Goal: Task Accomplishment & Management: Manage account settings

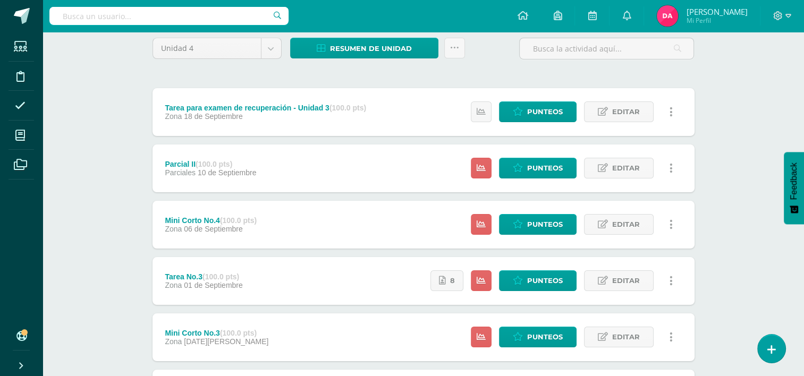
scroll to position [94, 0]
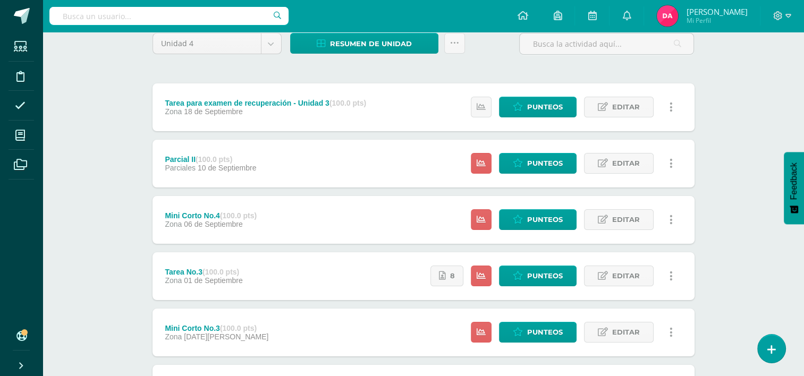
click at [254, 274] on div "Tarea No.3 (100.0 pts) Zona 01 de Septiembre" at bounding box center [204, 277] width 103 height 48
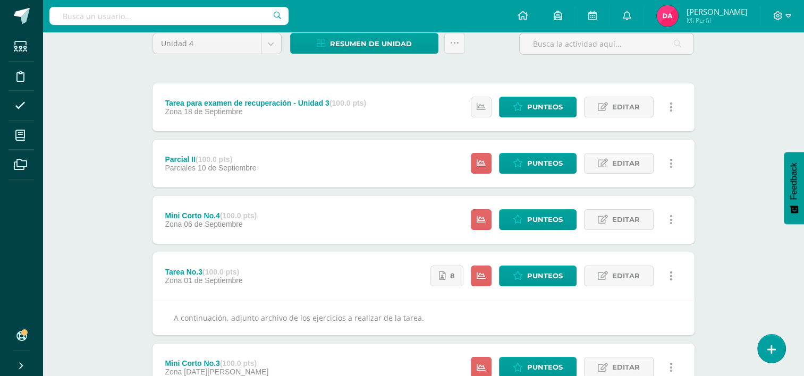
click at [228, 222] on span "06 de Septiembre" at bounding box center [213, 224] width 59 height 9
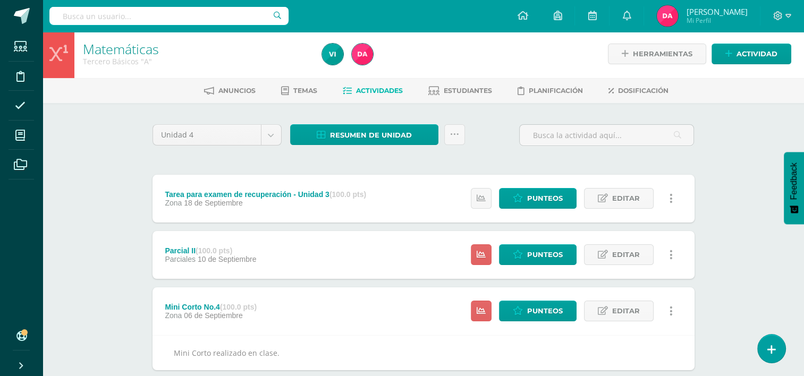
scroll to position [2, 0]
click at [765, 49] on span "Actividad" at bounding box center [757, 54] width 41 height 20
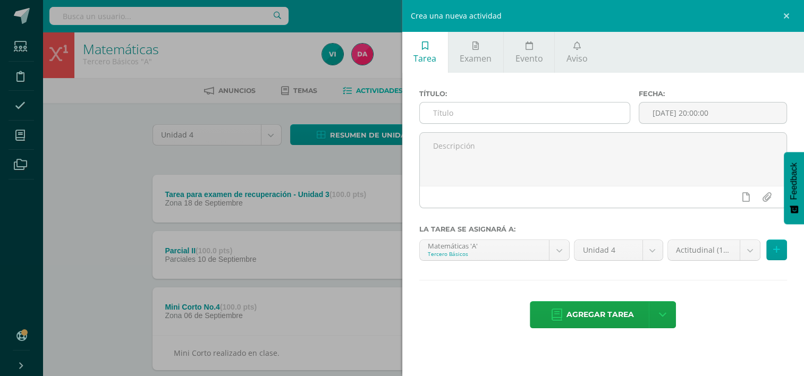
click at [502, 112] on input "text" at bounding box center [525, 113] width 210 height 21
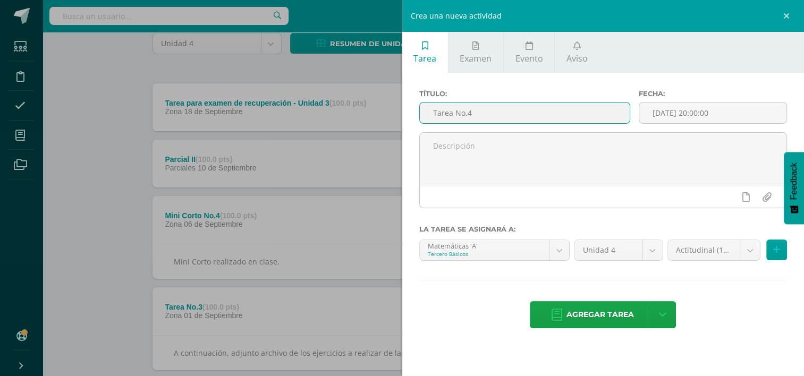
scroll to position [102, 0]
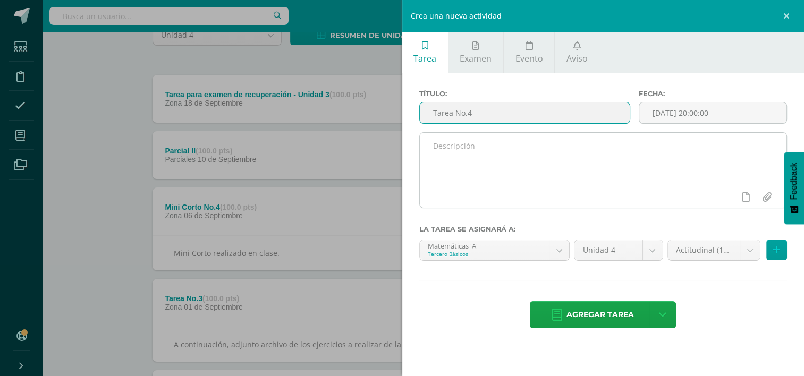
type input "Tarea No.4"
click at [481, 148] on textarea at bounding box center [603, 159] width 367 height 53
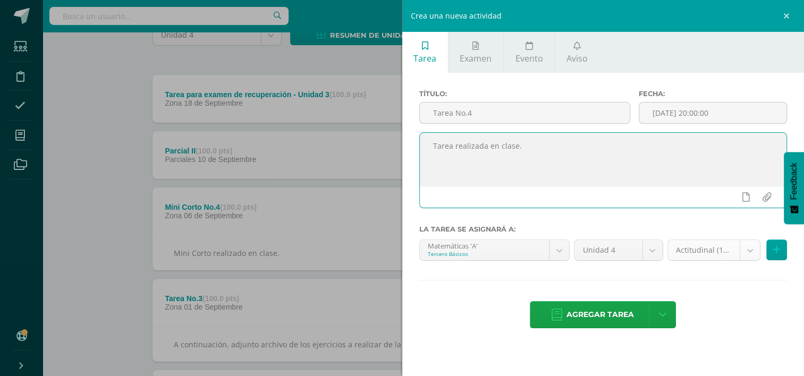
type textarea "Tarea realizada en clase."
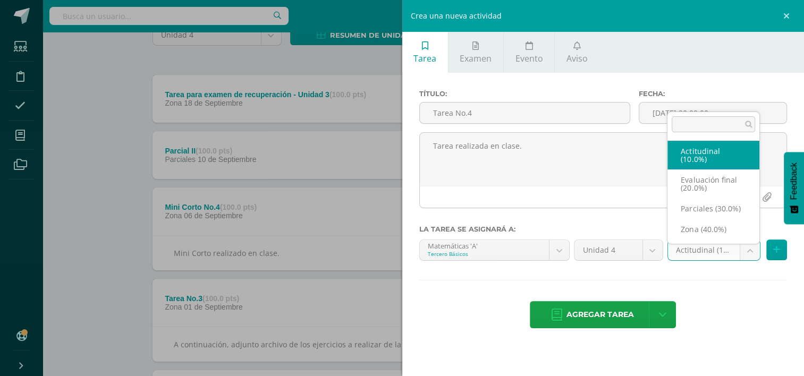
click at [744, 248] on body "Estudiantes Disciplina Asistencia Mis cursos Archivos Soporte Ayuda Reportar un…" at bounding box center [402, 362] width 804 height 929
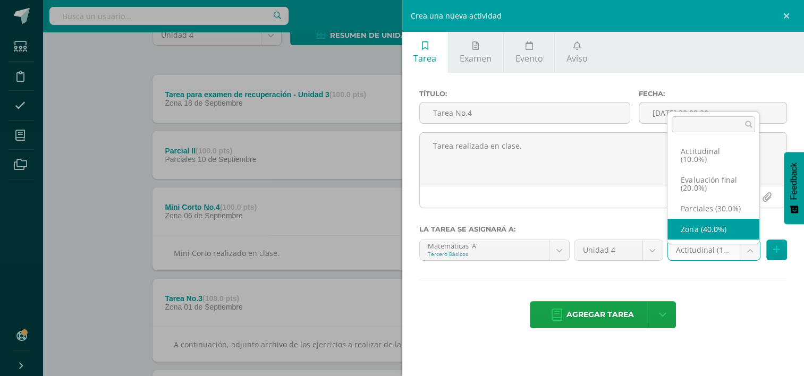
select select "171117"
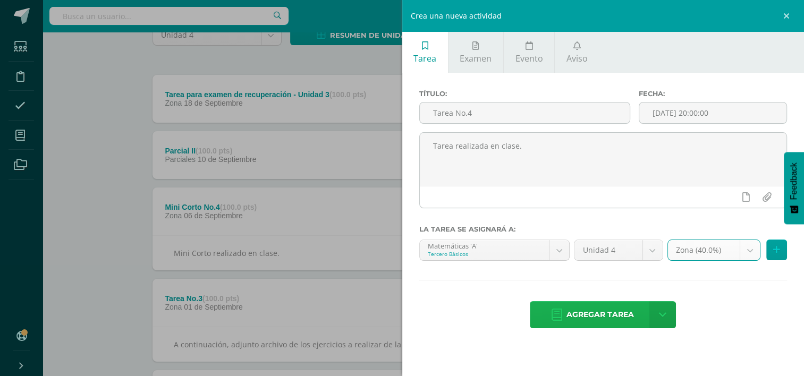
click at [618, 310] on span "Agregar tarea" at bounding box center [601, 315] width 68 height 26
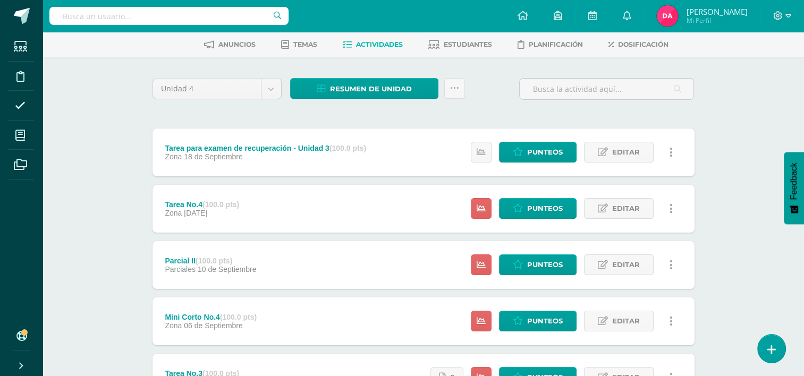
scroll to position [50, 0]
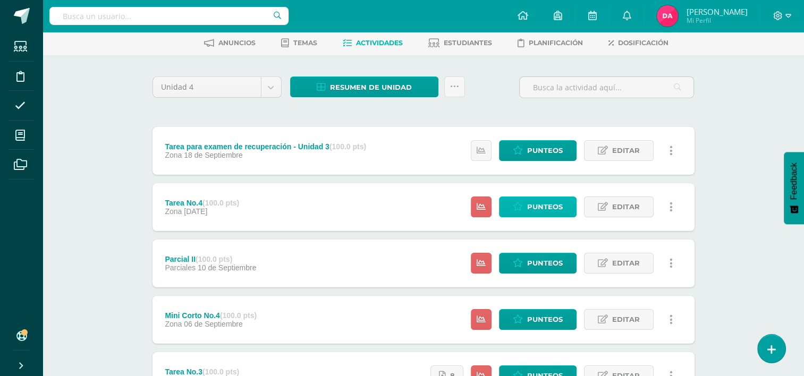
click at [551, 207] on span "Punteos" at bounding box center [545, 207] width 36 height 20
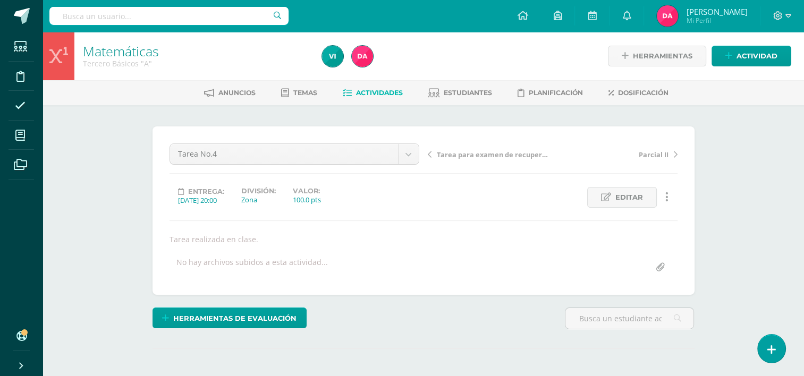
scroll to position [1, 0]
click at [627, 192] on span "Editar" at bounding box center [630, 197] width 28 height 20
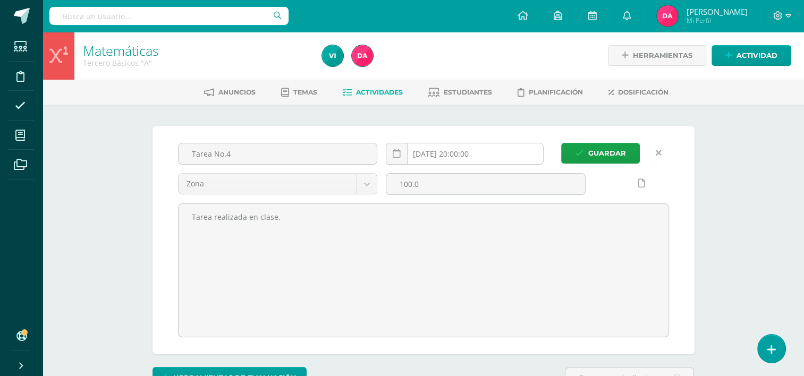
click at [485, 154] on input "2025-09-12 20:00:00" at bounding box center [465, 154] width 157 height 21
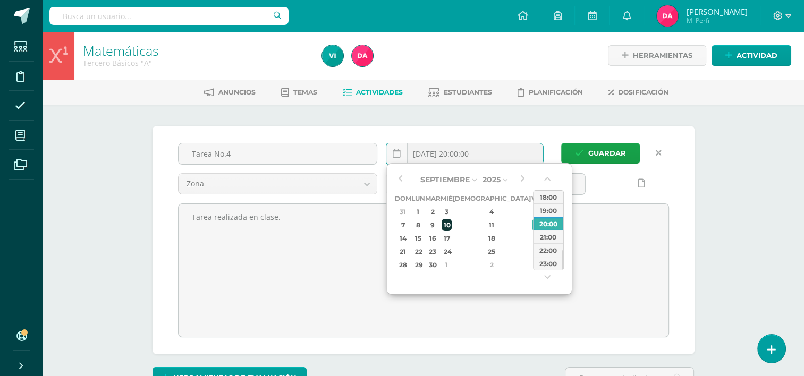
click at [451, 228] on div "10" at bounding box center [447, 225] width 10 height 12
click at [547, 179] on button "button" at bounding box center [548, 181] width 11 height 16
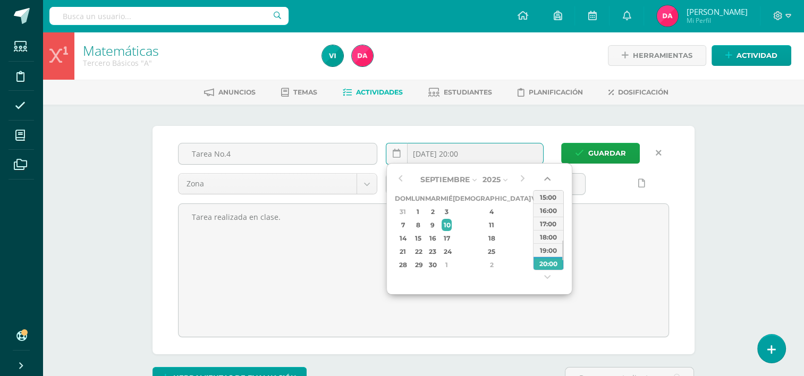
click at [547, 179] on button "button" at bounding box center [548, 181] width 11 height 16
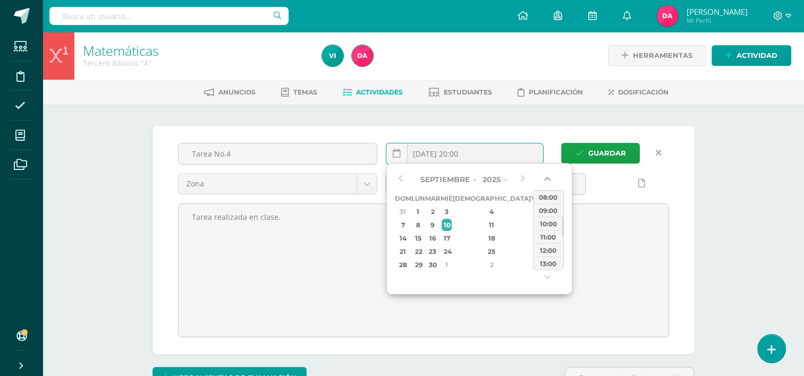
click at [547, 179] on button "button" at bounding box center [548, 181] width 11 height 16
click at [548, 272] on button "button" at bounding box center [548, 280] width 11 height 16
click at [551, 261] on div "13:00" at bounding box center [549, 263] width 30 height 13
type input "2025-09-10 13:00"
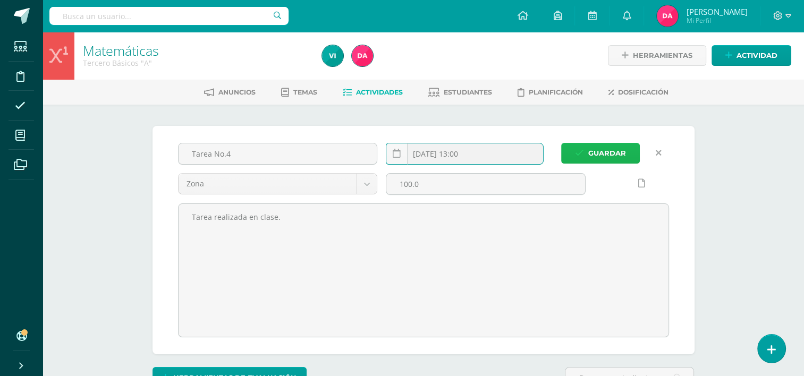
click at [591, 154] on span "Guardar" at bounding box center [608, 154] width 38 height 20
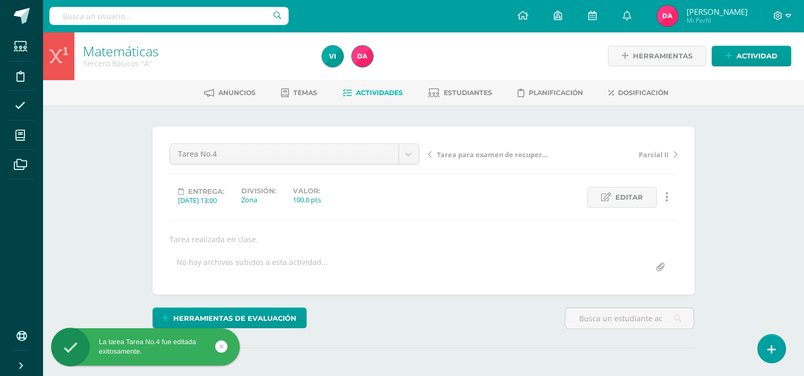
click at [375, 97] on link "Actividades" at bounding box center [373, 93] width 60 height 17
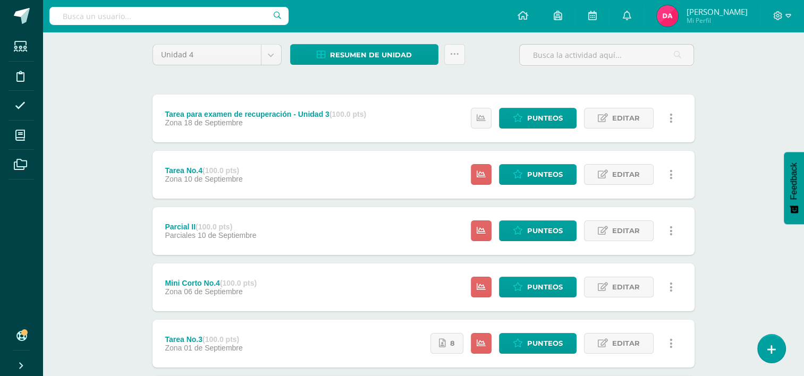
scroll to position [83, 0]
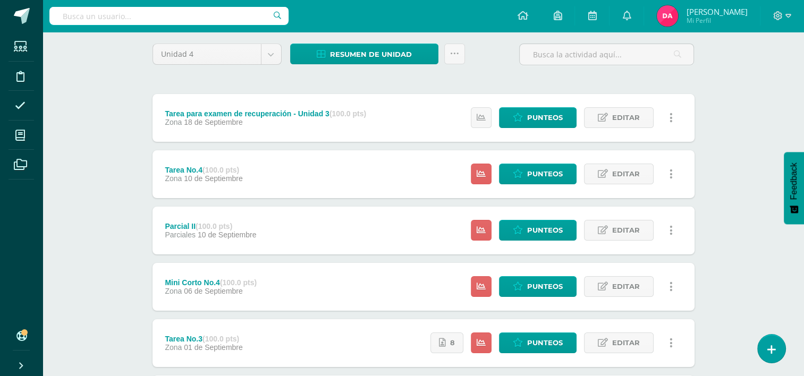
click at [360, 228] on div "Parcial II (100.0 pts) Parciales 10 de Septiembre Estatus de Actividad: 0 Estud…" at bounding box center [424, 231] width 542 height 48
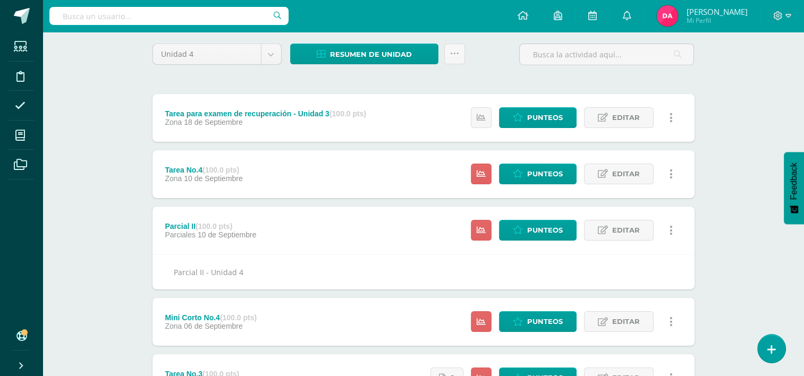
drag, startPoint x: 360, startPoint y: 228, endPoint x: 302, endPoint y: 262, distance: 67.7
click at [302, 262] on div "Parcial II - Unidad 4" at bounding box center [424, 272] width 542 height 35
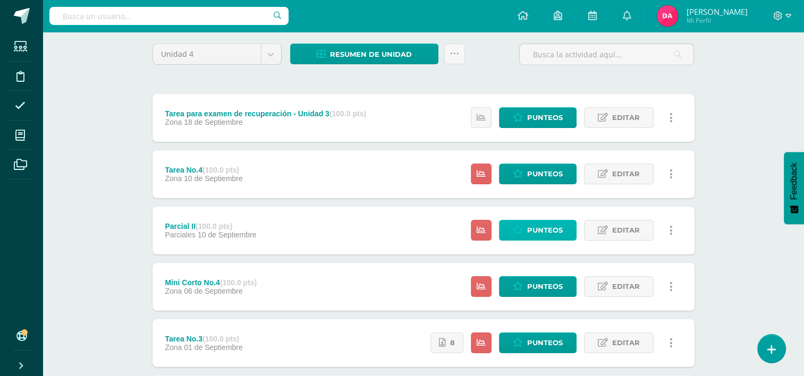
click at [552, 228] on span "Punteos" at bounding box center [545, 231] width 36 height 20
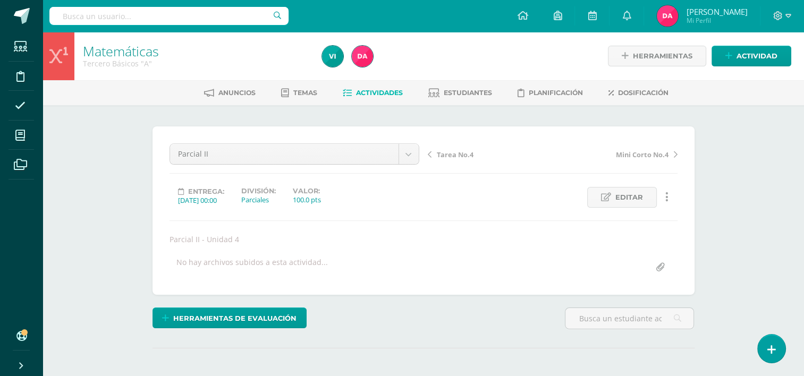
click at [365, 98] on link "Actividades" at bounding box center [373, 93] width 60 height 17
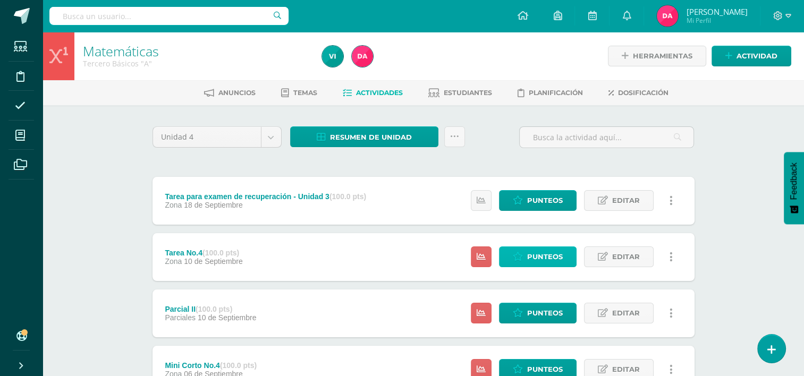
click at [532, 259] on span "Punteos" at bounding box center [545, 257] width 36 height 20
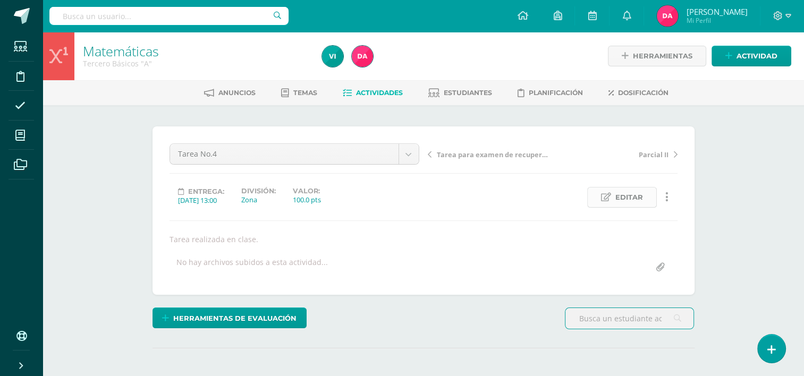
click at [639, 202] on span "Editar" at bounding box center [630, 198] width 28 height 20
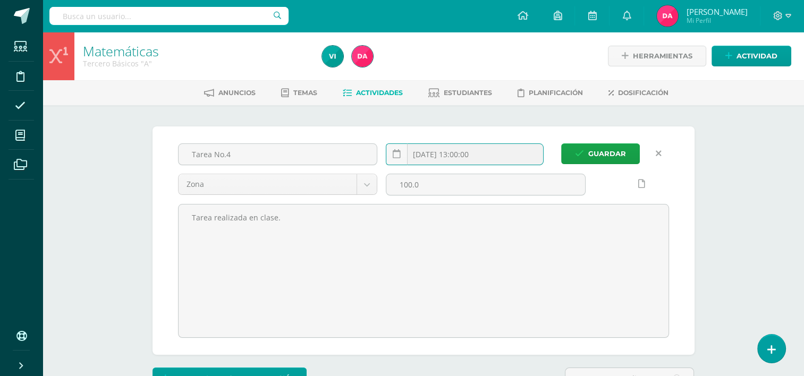
click at [499, 149] on input "2025-09-10 13:00:00" at bounding box center [465, 154] width 157 height 21
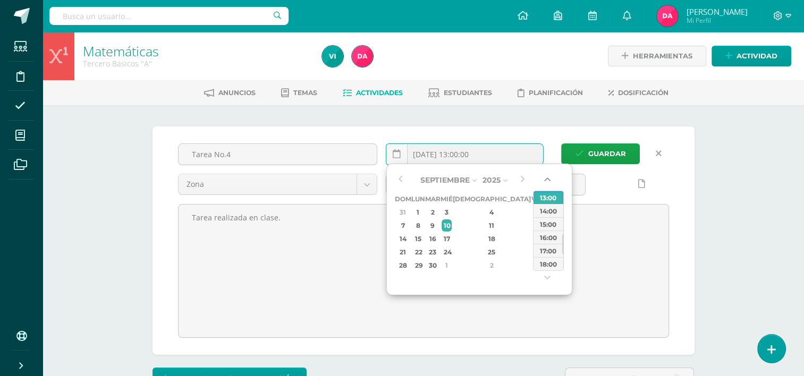
click at [544, 184] on button "button" at bounding box center [548, 182] width 11 height 16
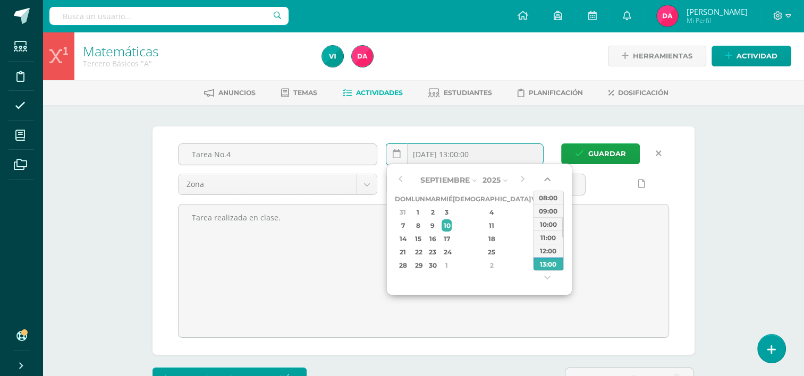
click at [544, 184] on button "button" at bounding box center [548, 182] width 11 height 16
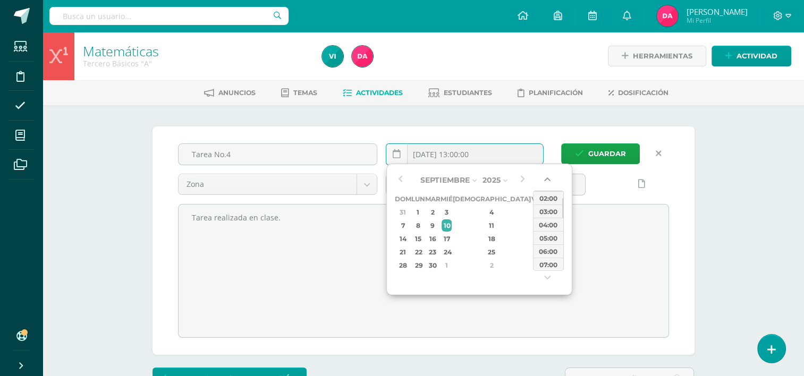
click at [544, 184] on button "button" at bounding box center [548, 182] width 11 height 16
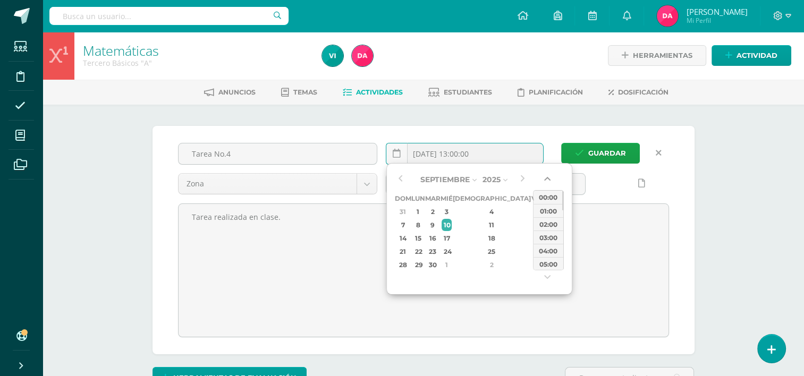
click at [544, 184] on button "button" at bounding box center [548, 181] width 11 height 16
click at [554, 197] on div "00:00" at bounding box center [549, 197] width 30 height 13
type input "[DATE] 00:00"
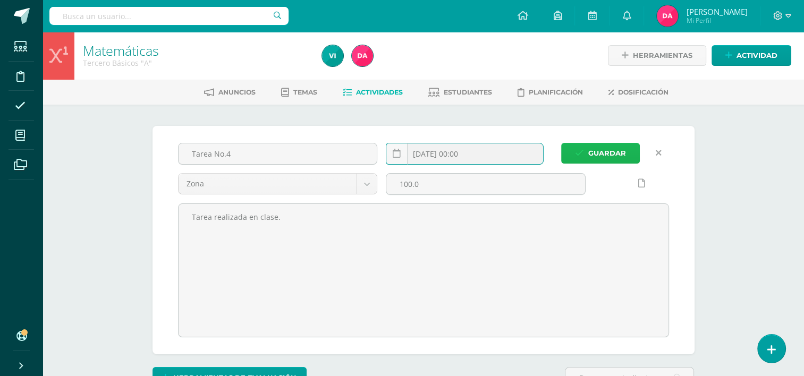
click at [606, 152] on span "Guardar" at bounding box center [608, 154] width 38 height 20
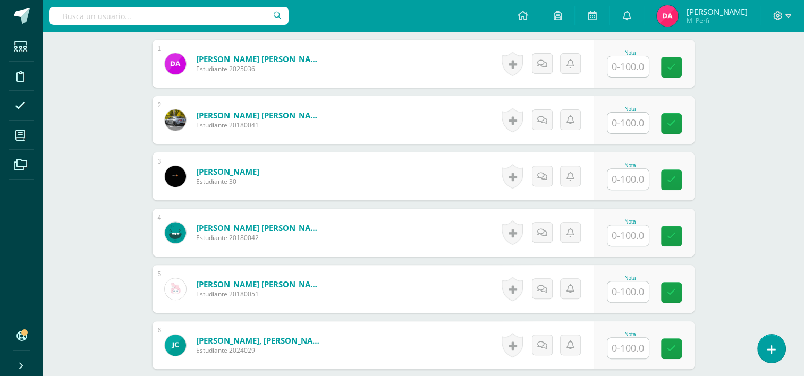
scroll to position [340, 0]
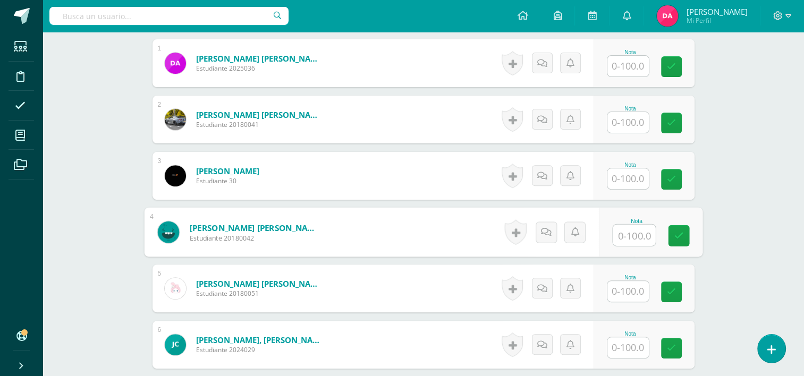
click at [636, 237] on input "text" at bounding box center [634, 235] width 43 height 21
type input "87.5"
click at [676, 236] on icon at bounding box center [679, 235] width 10 height 9
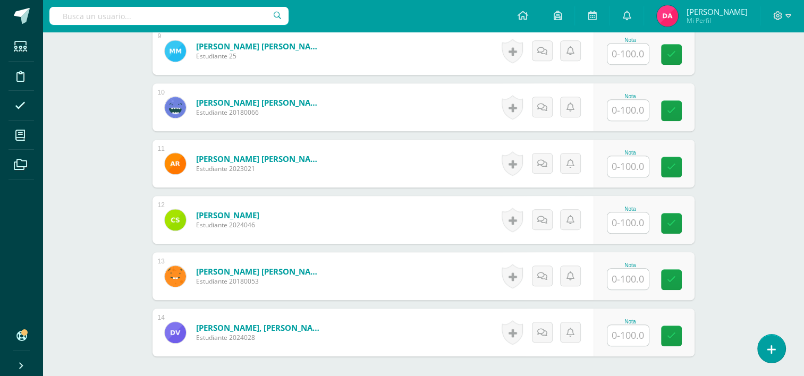
scroll to position [804, 0]
click at [638, 334] on input "text" at bounding box center [628, 335] width 41 height 21
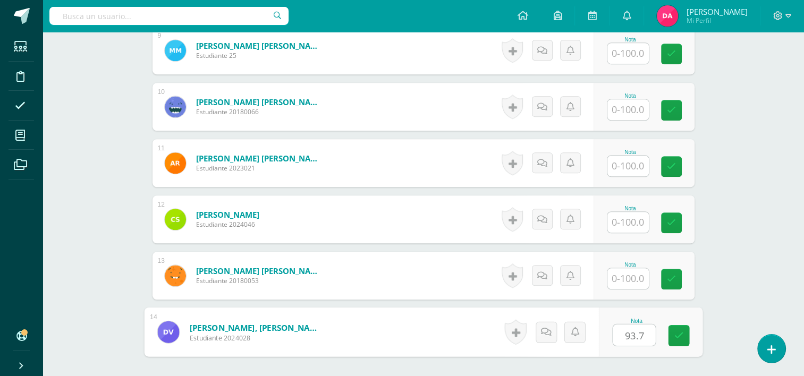
type input "93.75"
click at [678, 337] on icon at bounding box center [679, 335] width 10 height 9
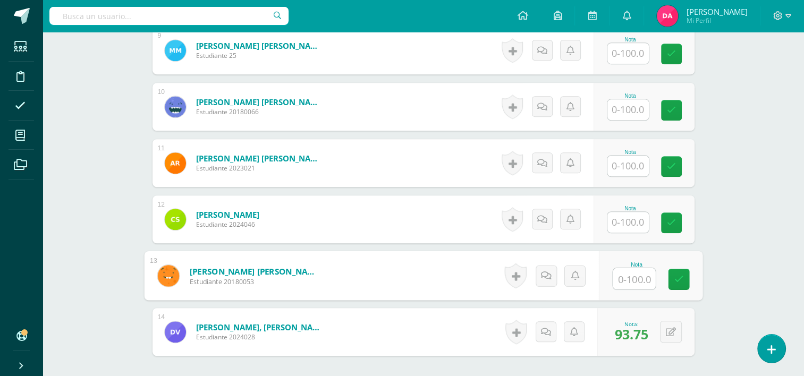
click at [616, 284] on input "text" at bounding box center [634, 278] width 43 height 21
type input "62.5"
click at [685, 278] on link at bounding box center [678, 279] width 21 height 21
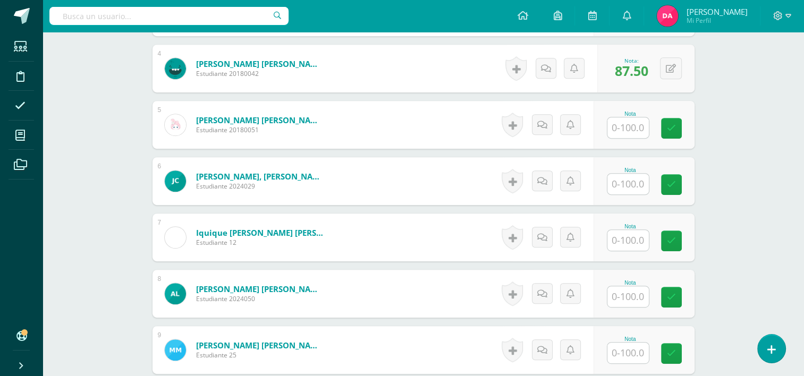
scroll to position [502, 0]
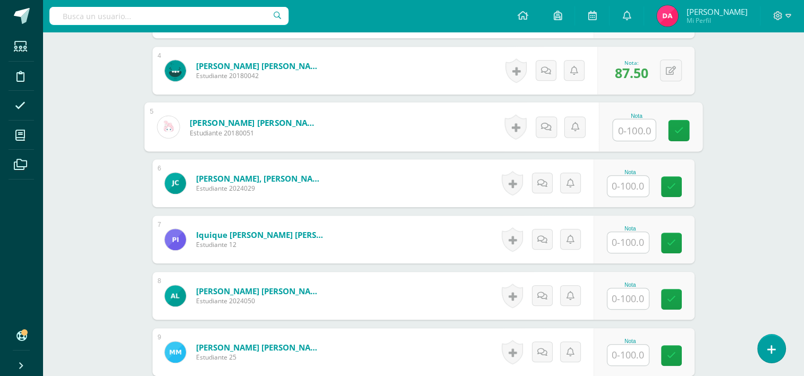
click at [626, 128] on input "text" at bounding box center [634, 130] width 43 height 21
type input "56.25"
click at [676, 133] on icon at bounding box center [679, 130] width 10 height 9
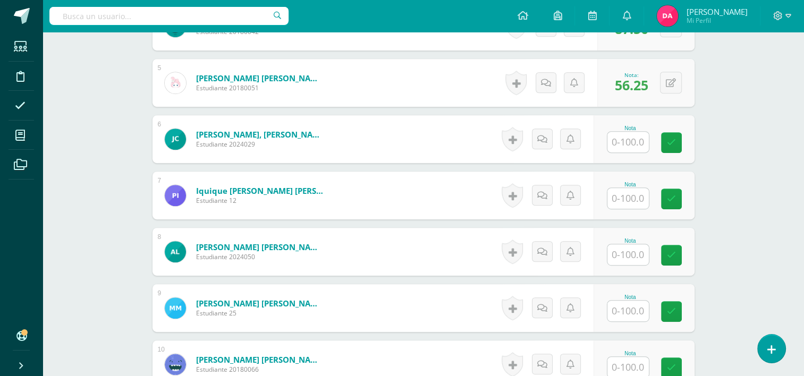
scroll to position [547, 0]
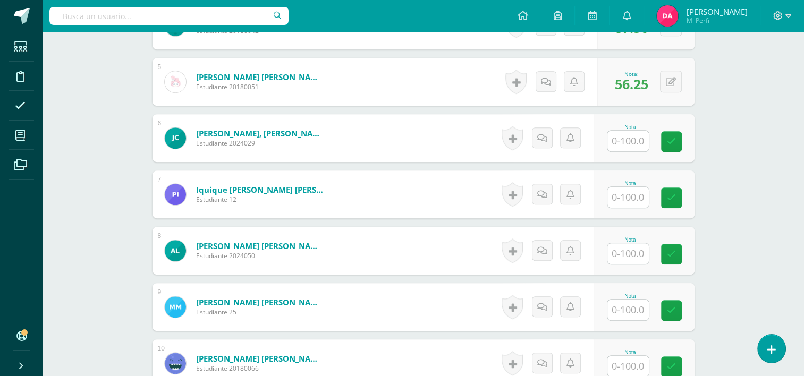
click at [623, 194] on input "text" at bounding box center [628, 197] width 41 height 21
type input "100"
click at [683, 197] on link at bounding box center [678, 198] width 21 height 21
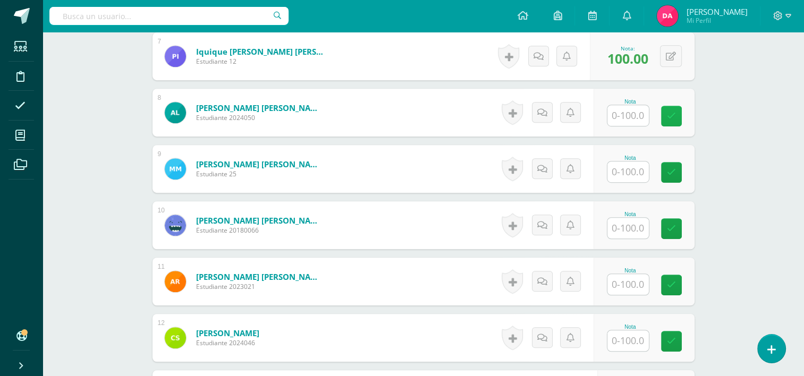
scroll to position [691, 0]
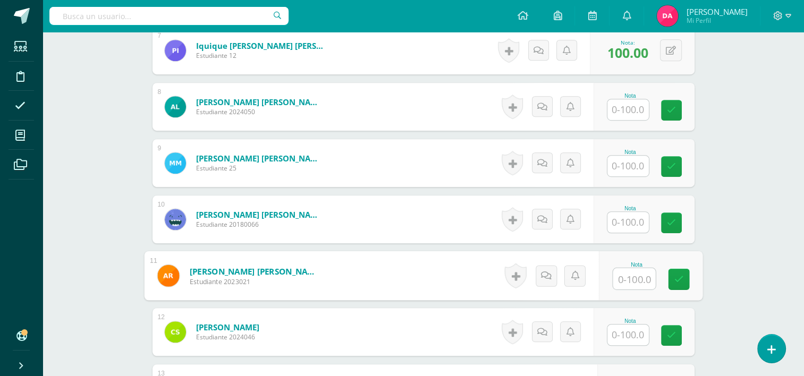
click at [641, 275] on input "text" at bounding box center [634, 278] width 43 height 21
type input "100"
click at [681, 280] on icon at bounding box center [679, 279] width 10 height 9
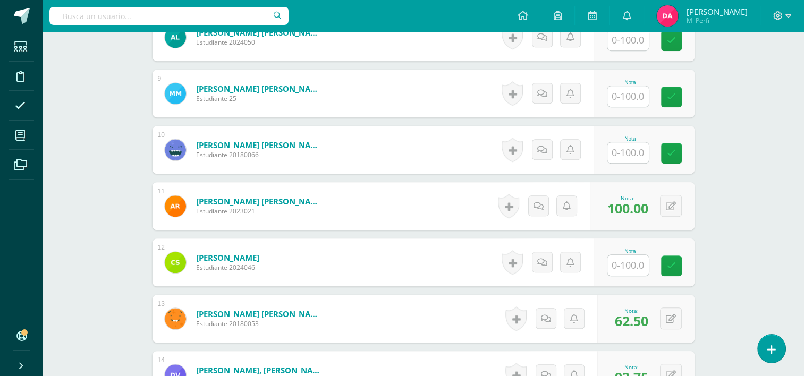
scroll to position [766, 0]
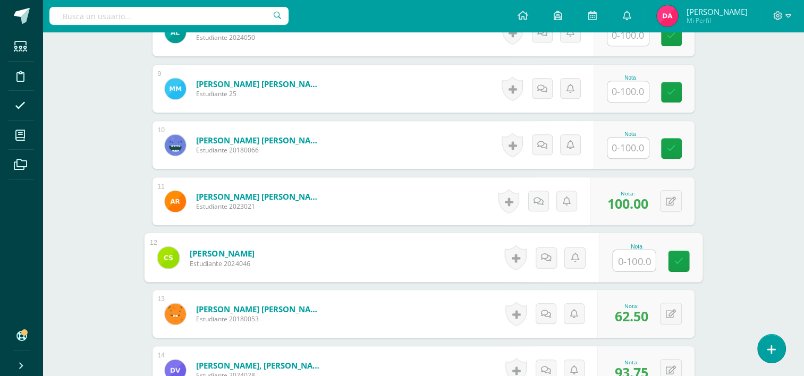
click at [634, 262] on input "text" at bounding box center [634, 260] width 43 height 21
type input "93.75"
click at [673, 263] on link at bounding box center [678, 261] width 21 height 21
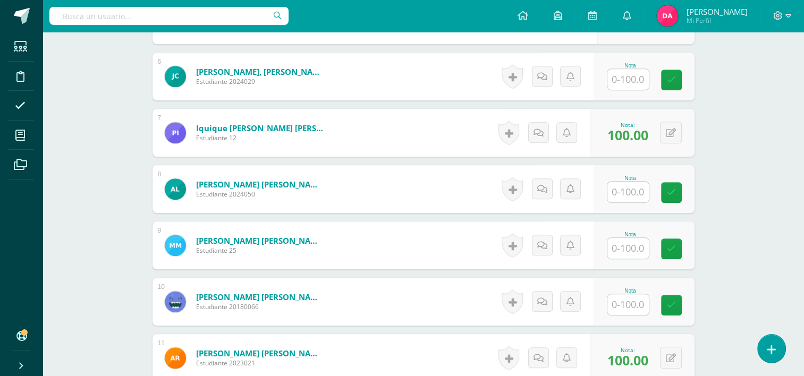
scroll to position [616, 0]
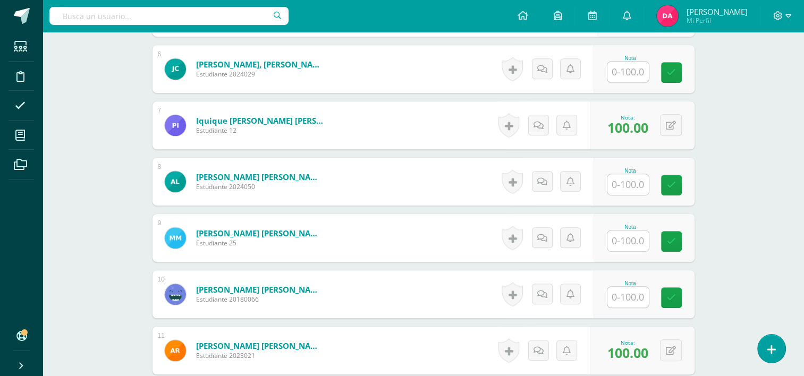
click at [632, 240] on input "text" at bounding box center [628, 241] width 41 height 21
type input "62.5"
click at [677, 245] on icon at bounding box center [679, 241] width 10 height 9
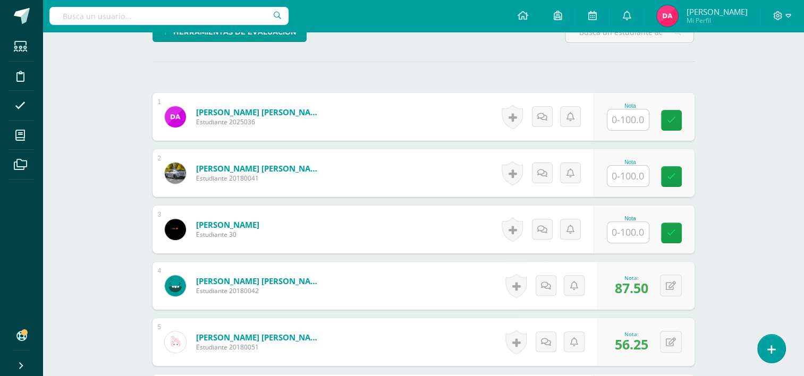
scroll to position [278, 0]
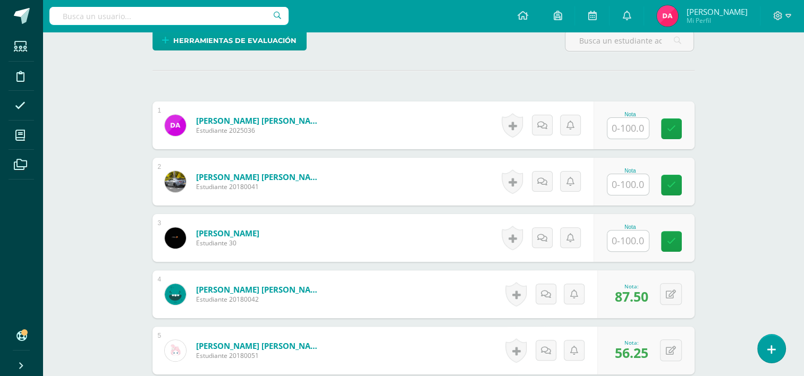
click at [639, 133] on input "text" at bounding box center [628, 128] width 41 height 21
type input "0"
click at [634, 193] on input "text" at bounding box center [628, 184] width 41 height 21
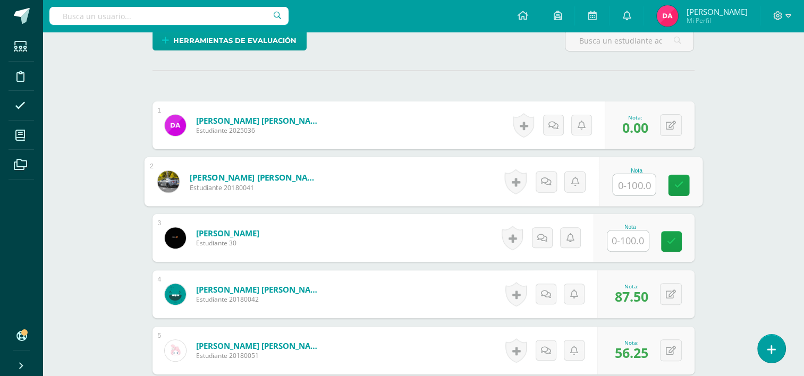
type input "0"
click at [679, 185] on icon at bounding box center [679, 185] width 10 height 9
click at [644, 234] on input "text" at bounding box center [628, 241] width 41 height 21
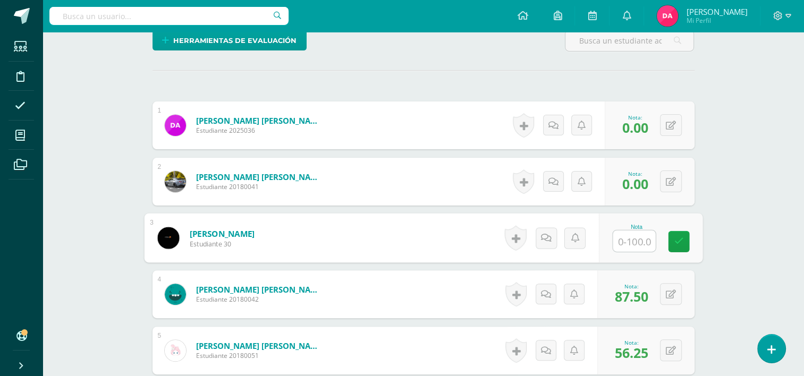
type input "0"
click at [675, 240] on icon at bounding box center [679, 241] width 10 height 9
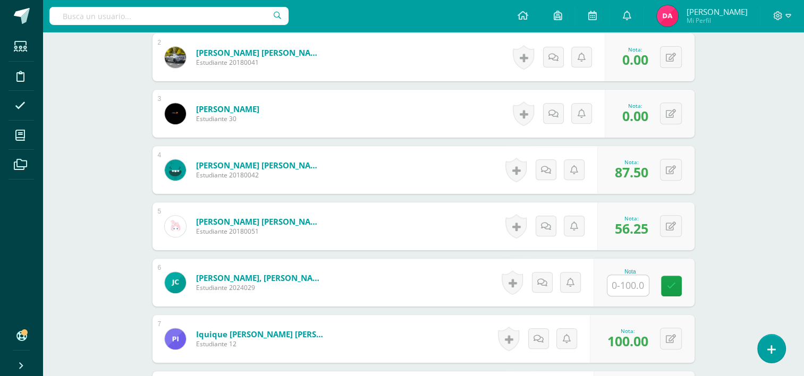
scroll to position [481, 0]
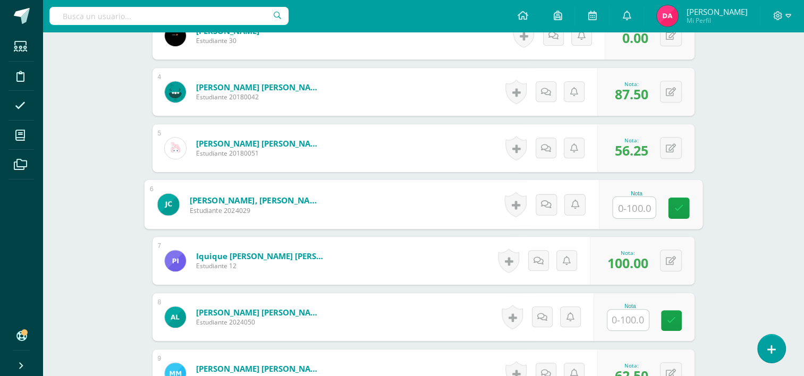
click at [619, 214] on input "text" at bounding box center [634, 207] width 43 height 21
type input "0"
click at [686, 206] on link at bounding box center [678, 208] width 21 height 21
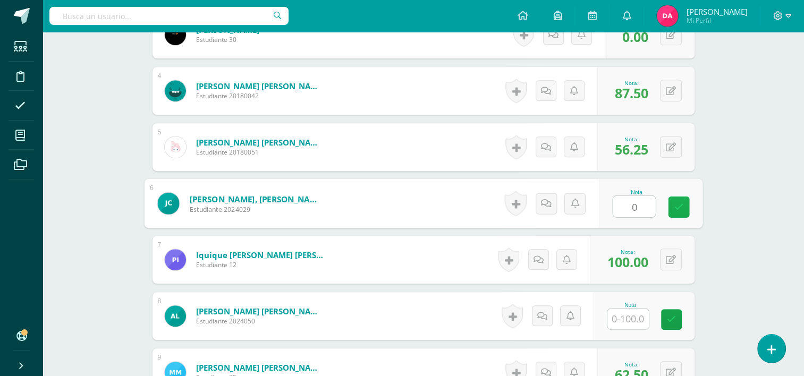
scroll to position [576, 0]
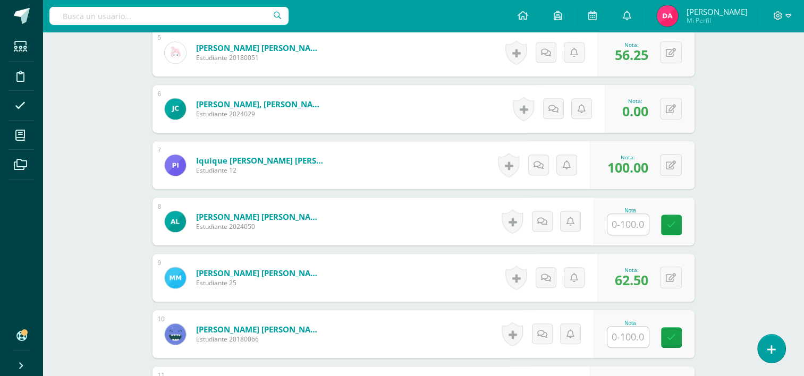
click at [626, 215] on input "text" at bounding box center [628, 224] width 41 height 21
type input "0"
click at [684, 225] on link at bounding box center [678, 225] width 21 height 21
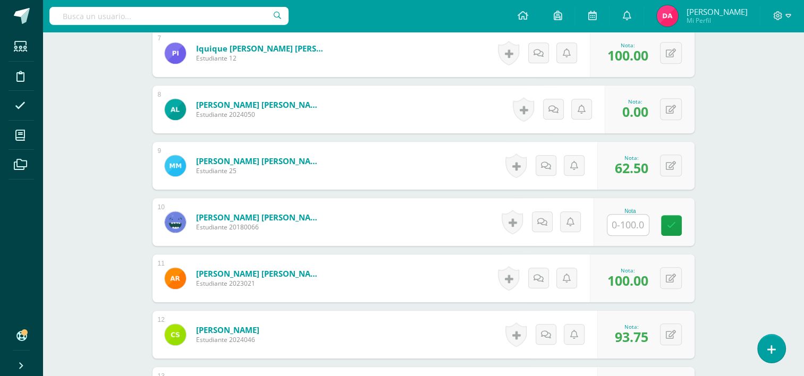
scroll to position [689, 0]
click at [635, 221] on input "text" at bounding box center [628, 224] width 41 height 21
type input "0"
click at [674, 219] on link at bounding box center [678, 225] width 21 height 21
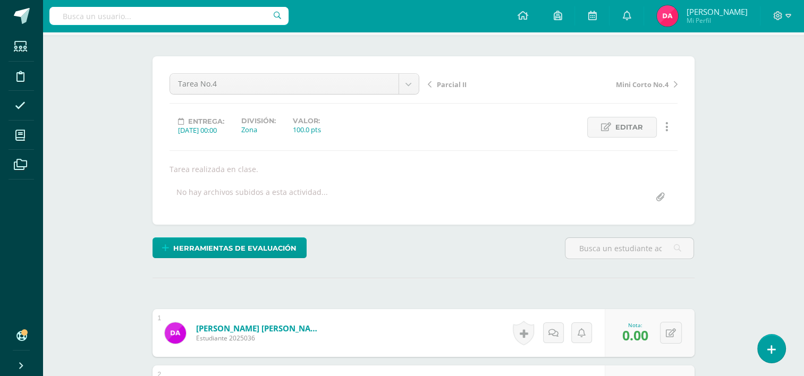
scroll to position [0, 0]
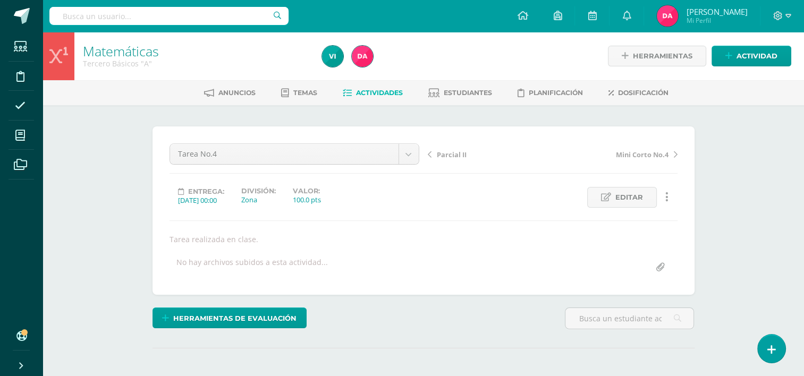
click at [359, 90] on span "Actividades" at bounding box center [379, 93] width 47 height 8
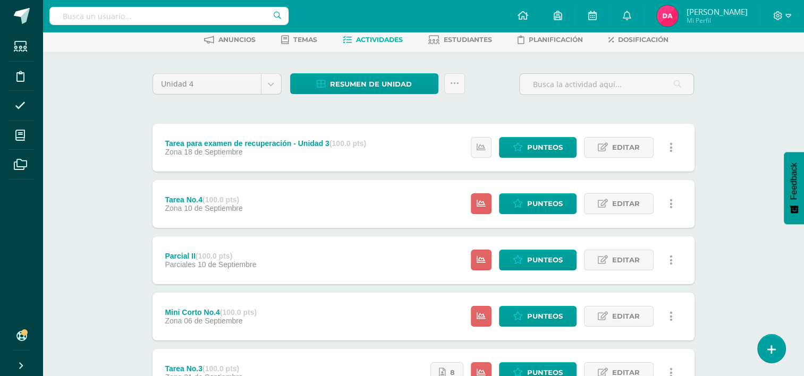
scroll to position [53, 0]
click at [477, 207] on link at bounding box center [481, 204] width 21 height 21
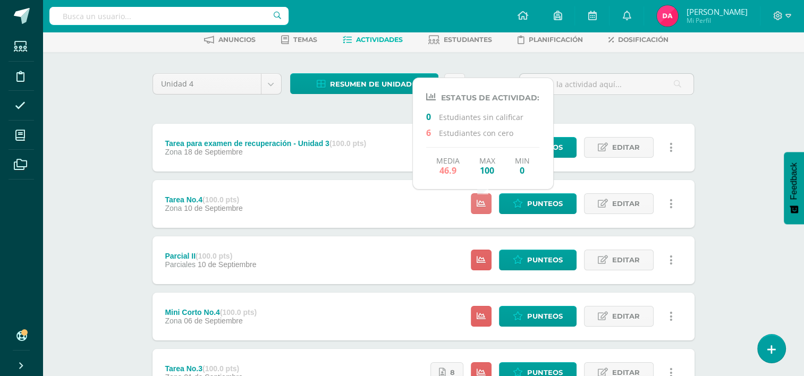
click at [476, 207] on link at bounding box center [481, 204] width 21 height 21
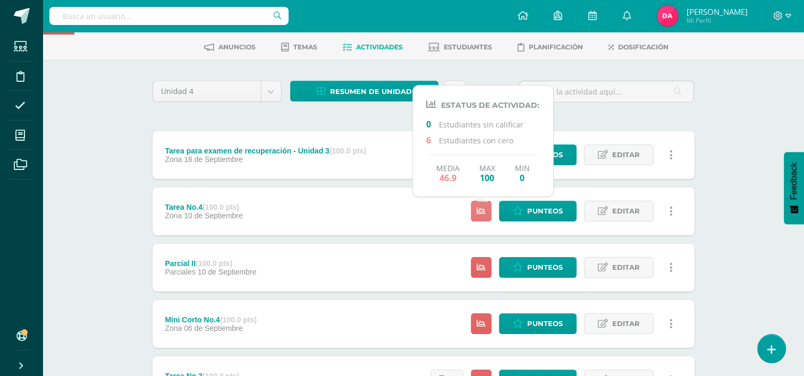
scroll to position [39, 0]
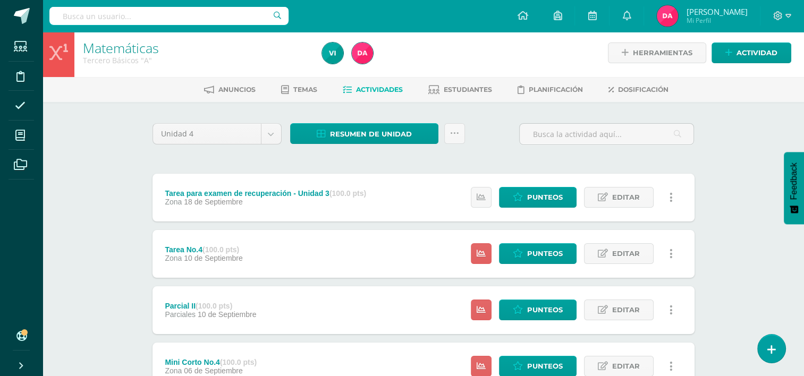
scroll to position [3, 0]
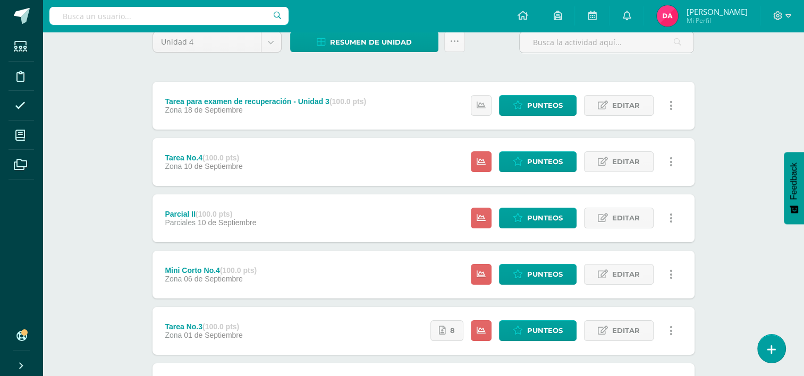
scroll to position [74, 0]
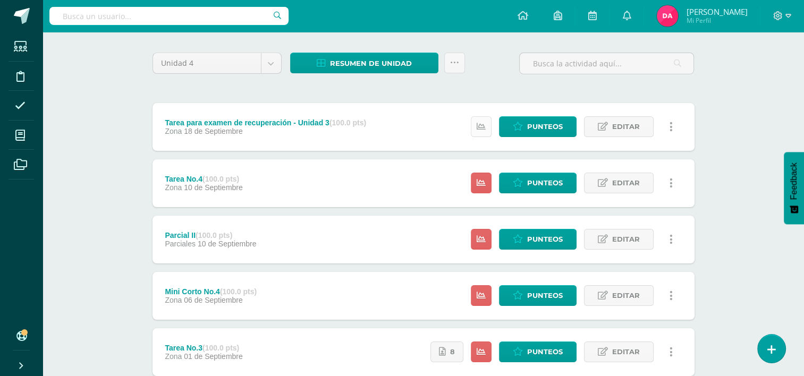
click at [476, 123] on link at bounding box center [481, 126] width 21 height 21
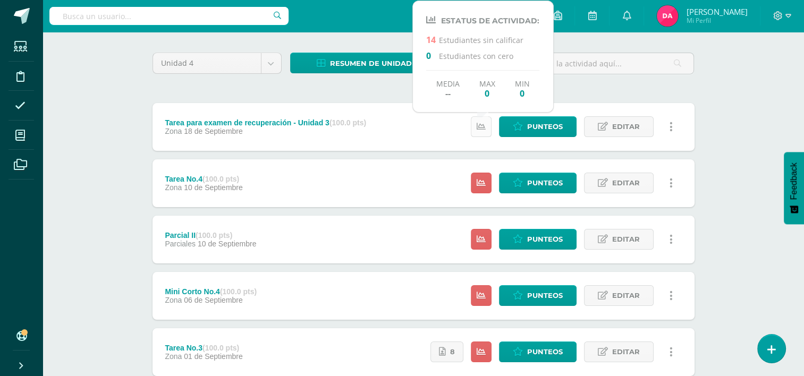
click at [476, 123] on link at bounding box center [481, 126] width 21 height 21
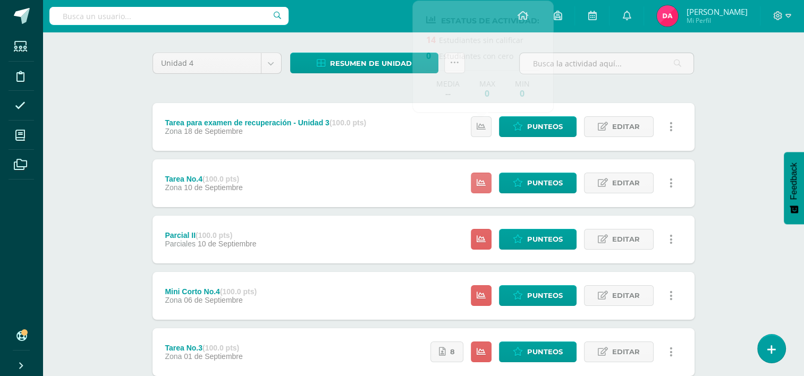
click at [484, 187] on icon at bounding box center [481, 183] width 9 height 9
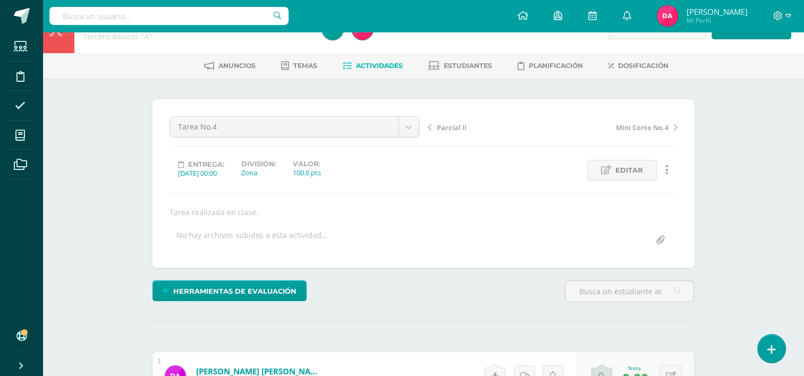
scroll to position [28, 0]
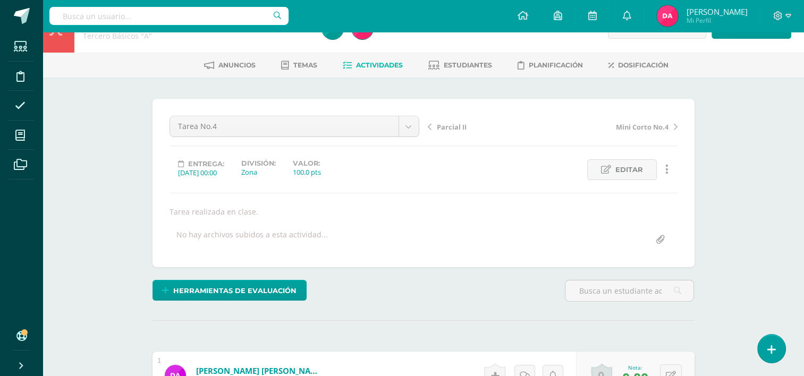
click at [382, 67] on span "Actividades" at bounding box center [379, 65] width 47 height 8
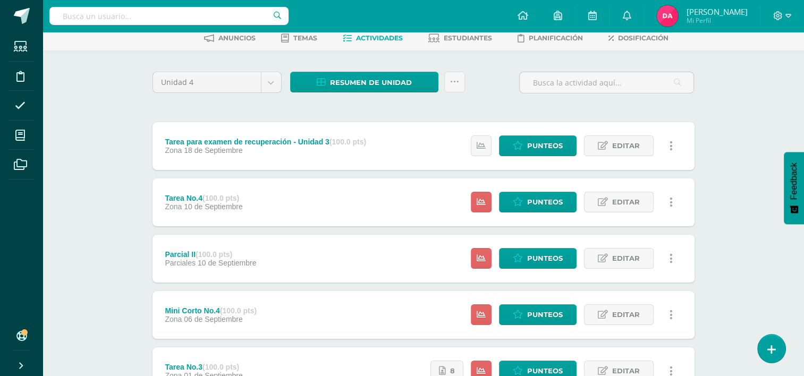
scroll to position [55, 0]
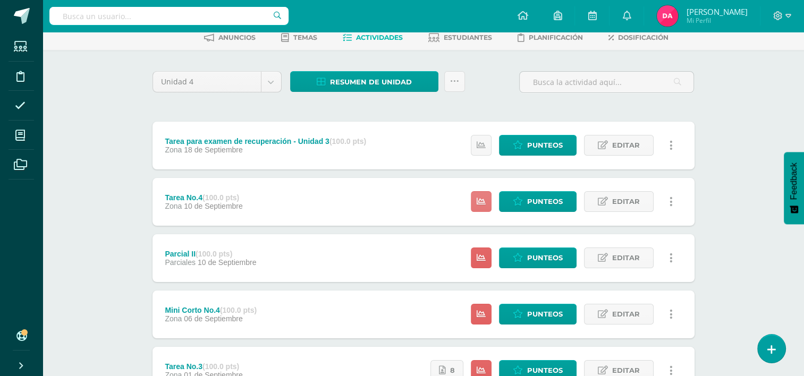
click at [483, 202] on icon at bounding box center [481, 201] width 9 height 9
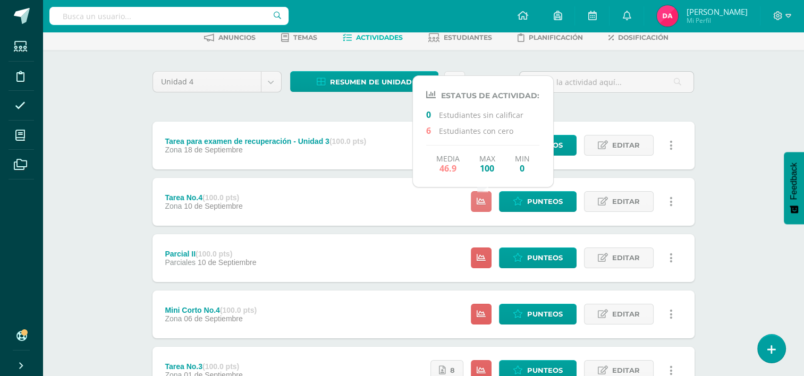
click at [483, 202] on icon at bounding box center [481, 201] width 9 height 9
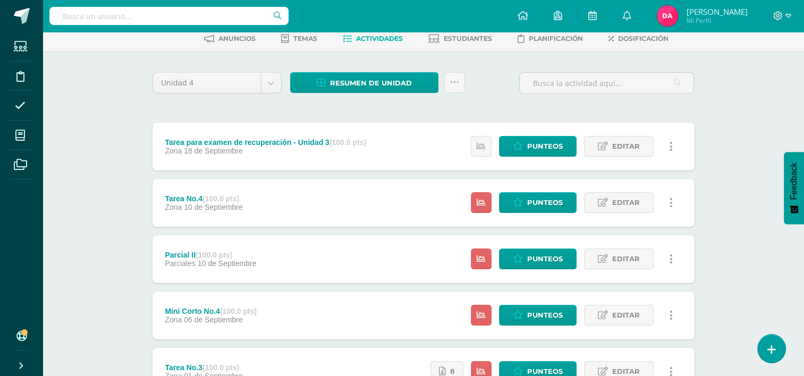
scroll to position [0, 0]
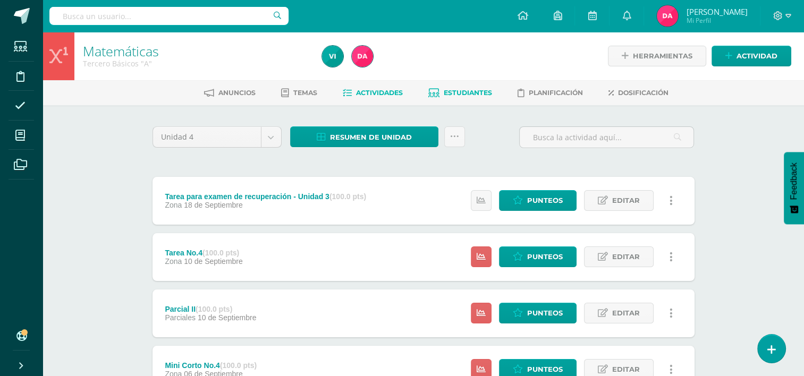
click at [458, 90] on span "Estudiantes" at bounding box center [468, 93] width 48 height 8
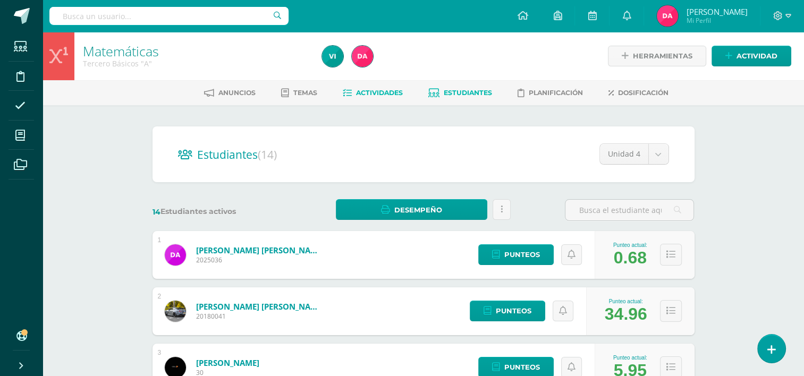
click at [374, 97] on link "Actividades" at bounding box center [373, 93] width 60 height 17
